Goal: Navigation & Orientation: Find specific page/section

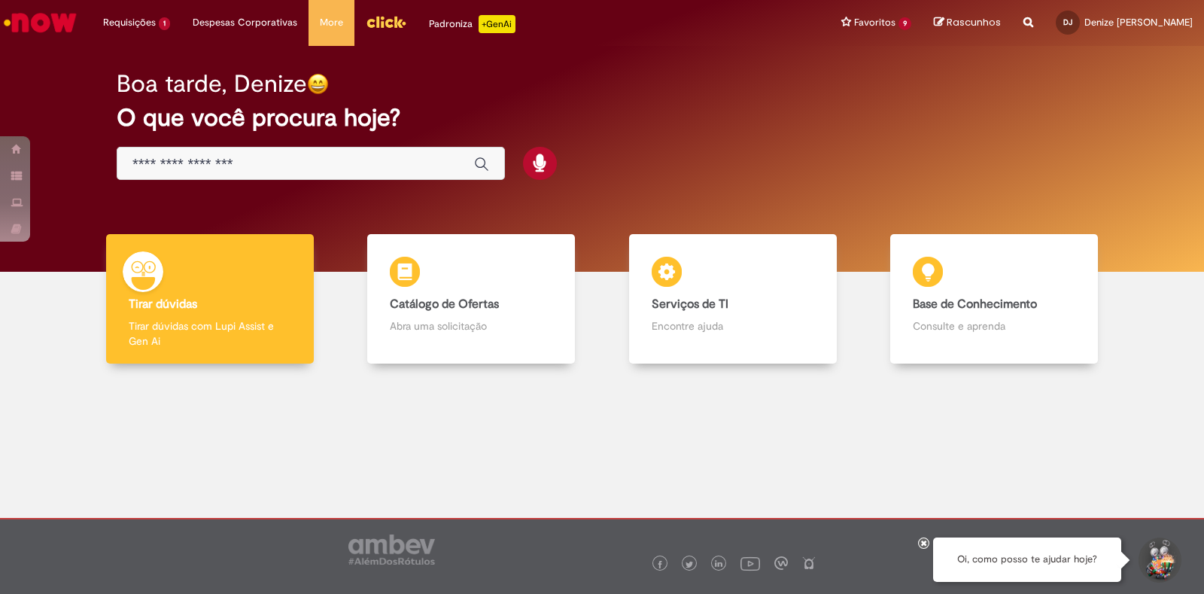
click at [378, 18] on img "Menu Cabeçalho" at bounding box center [386, 22] width 41 height 23
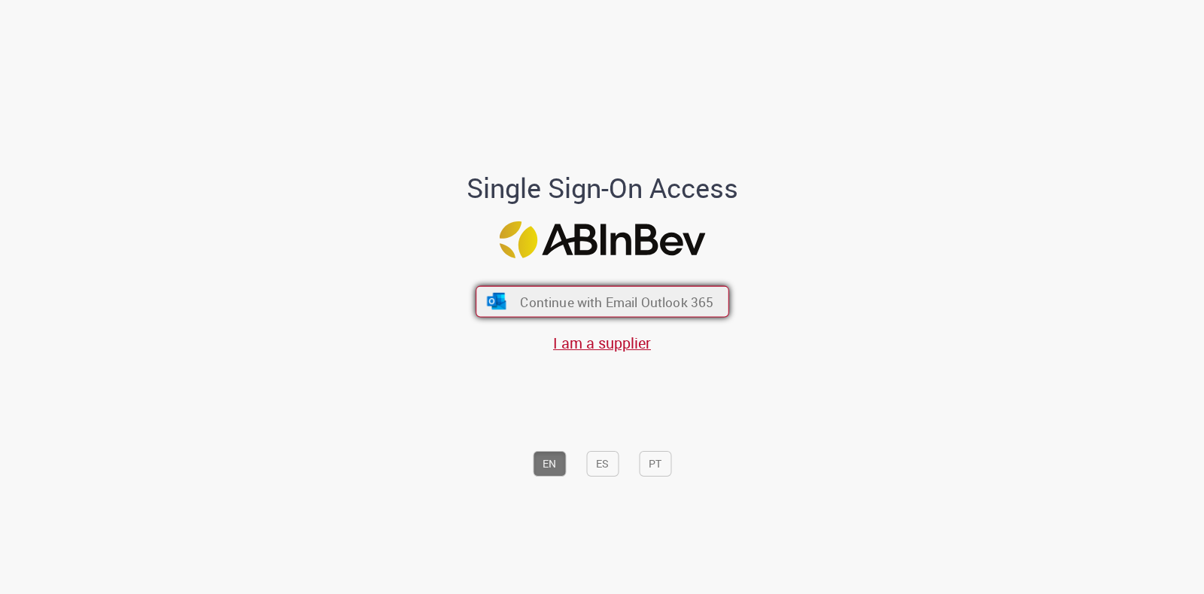
click at [606, 293] on span "Continue with Email Outlook 365" at bounding box center [616, 301] width 193 height 17
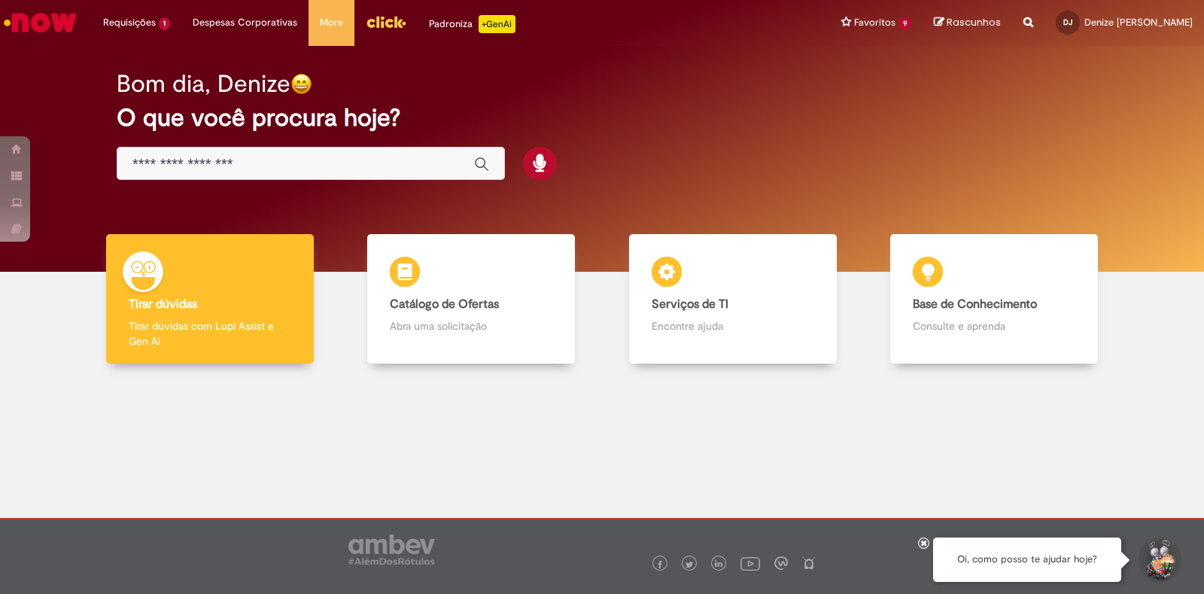
click at [371, 18] on img "Menu Cabeçalho" at bounding box center [386, 22] width 41 height 23
